Goal: Information Seeking & Learning: Compare options

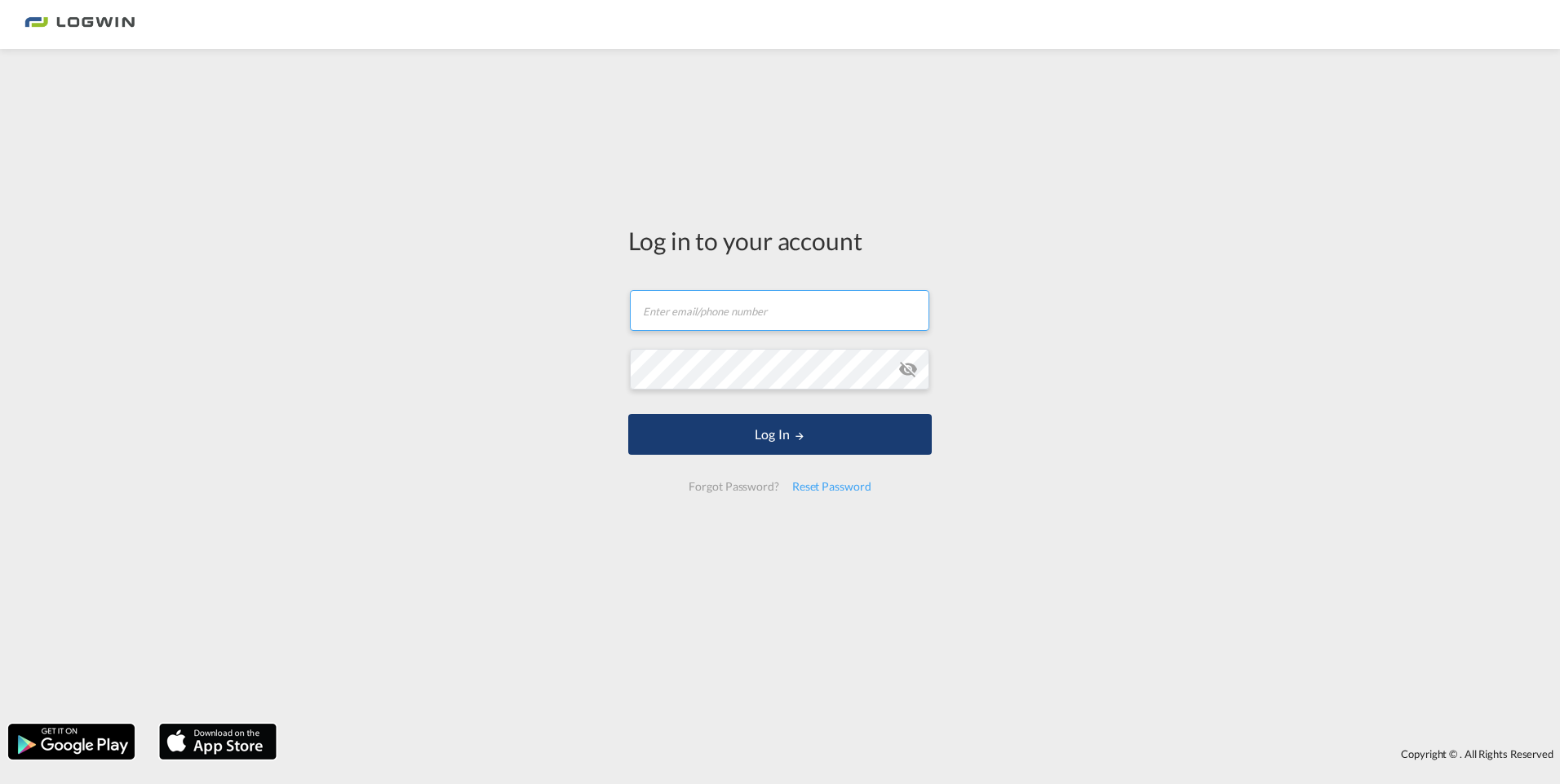
type input "[PERSON_NAME][EMAIL_ADDRESS][DOMAIN_NAME]"
click at [793, 427] on button "Log In" at bounding box center [780, 434] width 303 height 41
